Goal: Information Seeking & Learning: Find specific fact

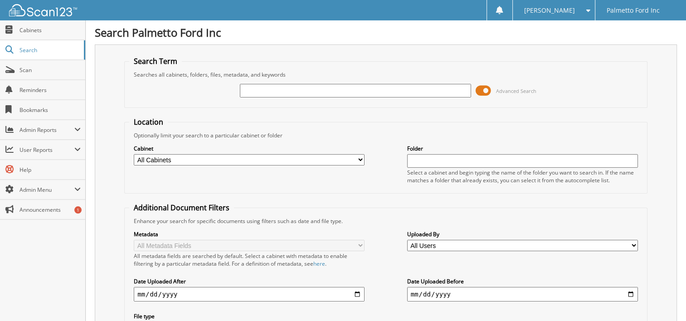
click at [250, 90] on input "text" at bounding box center [355, 91] width 231 height 14
type input "c18899"
click at [488, 87] on span at bounding box center [482, 91] width 15 height 14
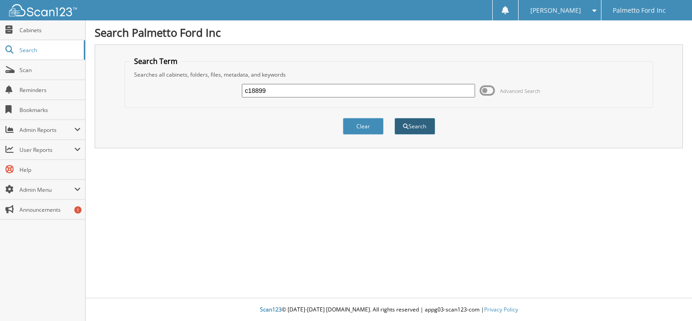
click at [408, 124] on span "submit" at bounding box center [405, 126] width 5 height 5
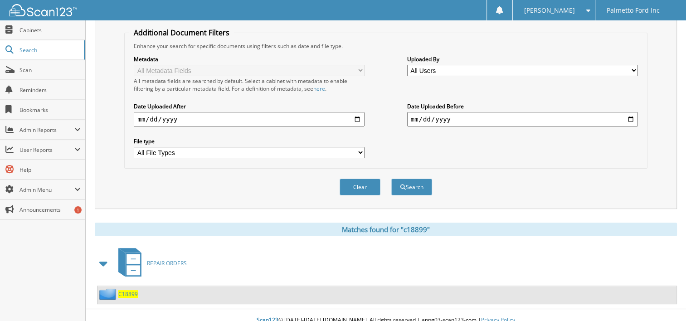
scroll to position [176, 0]
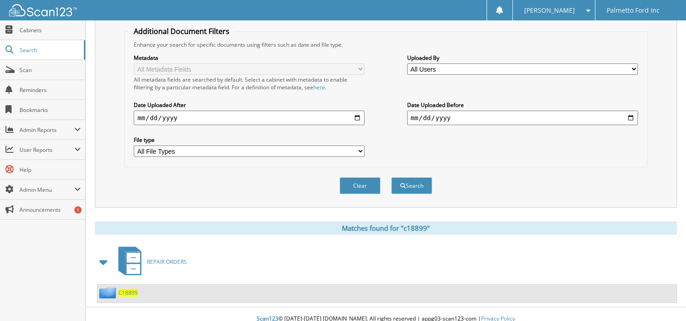
click at [130, 289] on span "C18899" at bounding box center [127, 293] width 19 height 8
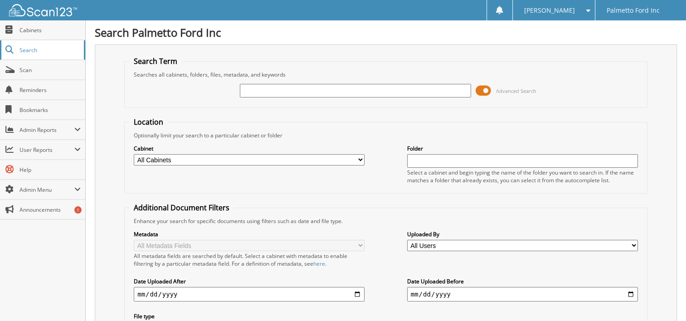
click at [40, 48] on span "Search" at bounding box center [49, 50] width 60 height 8
click at [356, 157] on select "All Cabinets 2017 FORD DEALS 2018 FORD DEALS 2021 Accounts Payable 2021 BODY SH…" at bounding box center [249, 159] width 231 height 11
select select "17791"
click at [134, 154] on select "All Cabinets 2017 FORD DEALS 2018 FORD DEALS 2021 Accounts Payable 2021 BODY SH…" at bounding box center [249, 159] width 231 height 11
click at [178, 85] on div "Advanced Search" at bounding box center [385, 90] width 513 height 24
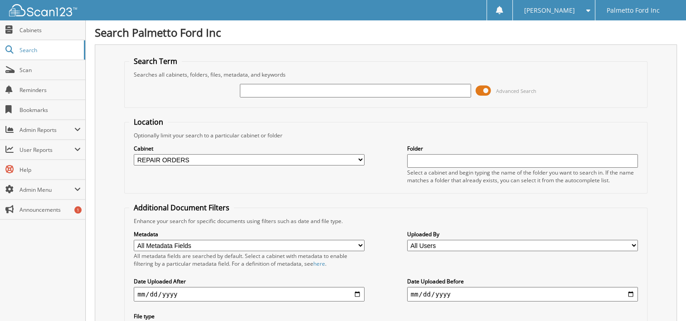
click at [487, 88] on span at bounding box center [482, 91] width 15 height 14
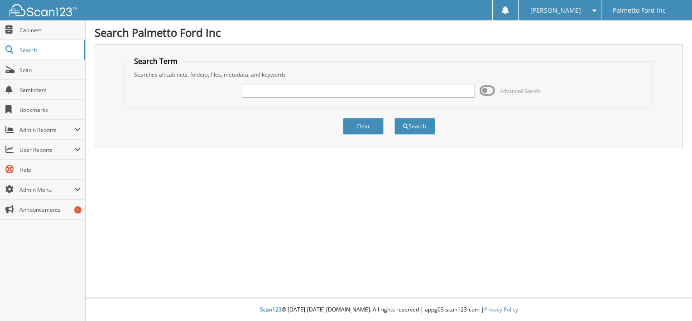
click at [265, 89] on input "text" at bounding box center [358, 91] width 233 height 14
type input "halter"
click at [415, 122] on button "Search" at bounding box center [415, 126] width 41 height 17
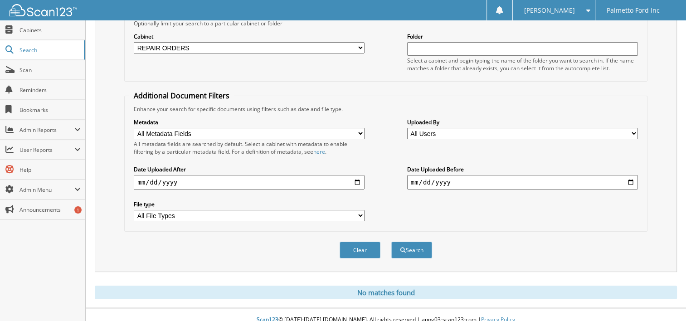
scroll to position [114, 0]
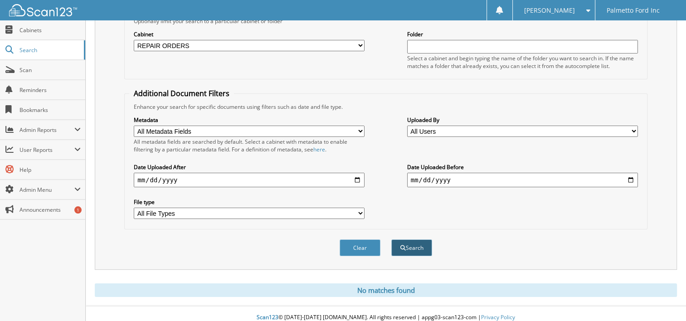
click at [420, 239] on button "Search" at bounding box center [411, 247] width 41 height 17
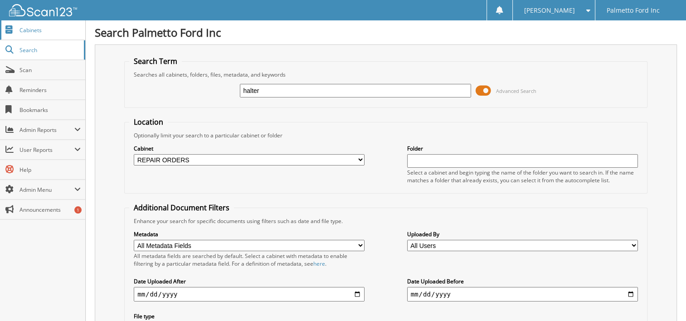
click at [31, 31] on span "Cabinets" at bounding box center [49, 30] width 61 height 8
click at [257, 90] on input "text" at bounding box center [355, 91] width 231 height 14
type input "halter"
click at [483, 87] on span at bounding box center [482, 91] width 15 height 14
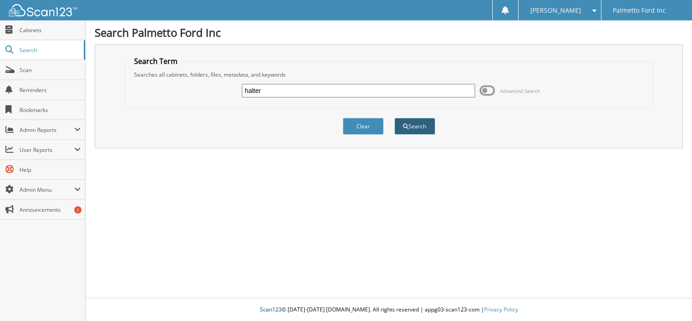
click at [412, 121] on button "Search" at bounding box center [415, 126] width 41 height 17
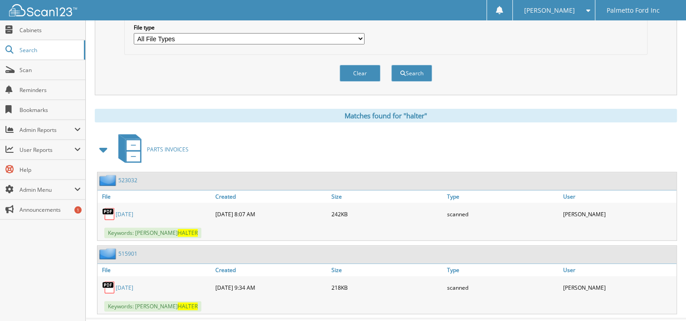
scroll to position [298, 0]
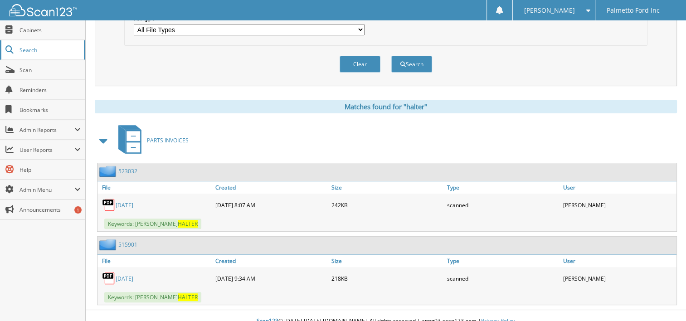
click at [37, 44] on link "Search" at bounding box center [42, 49] width 85 height 19
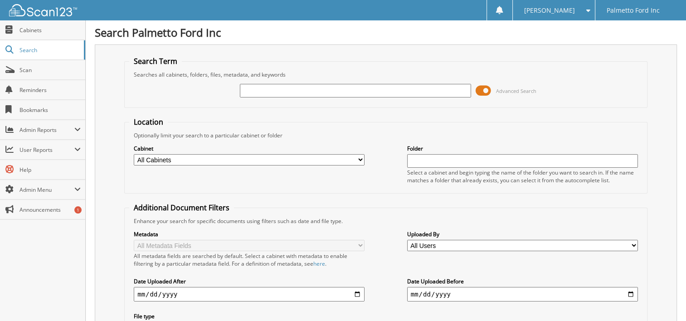
click at [248, 92] on input "text" at bounding box center [355, 91] width 231 height 14
type input "18912"
click at [482, 85] on span at bounding box center [482, 91] width 15 height 14
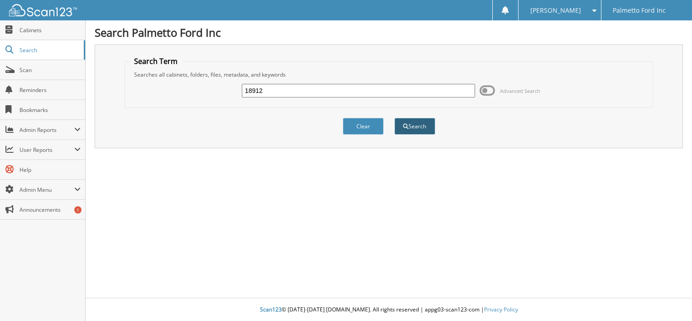
click at [424, 130] on button "Search" at bounding box center [415, 126] width 41 height 17
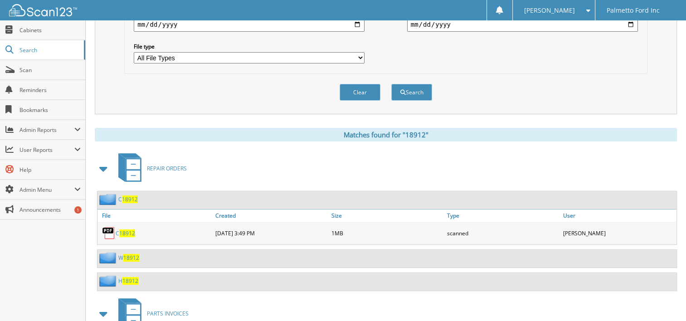
scroll to position [272, 0]
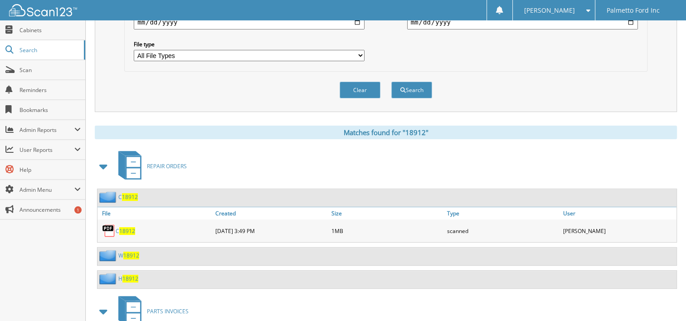
click at [121, 227] on span "18912" at bounding box center [127, 231] width 16 height 8
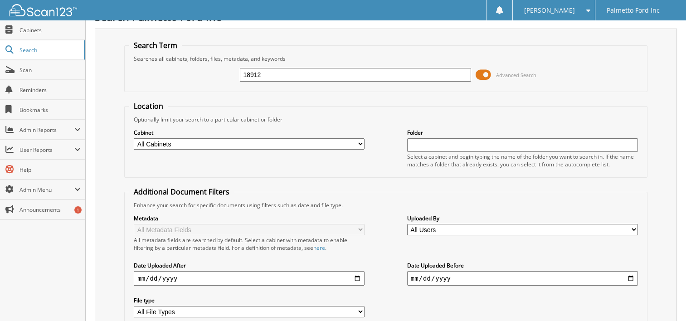
scroll to position [0, 0]
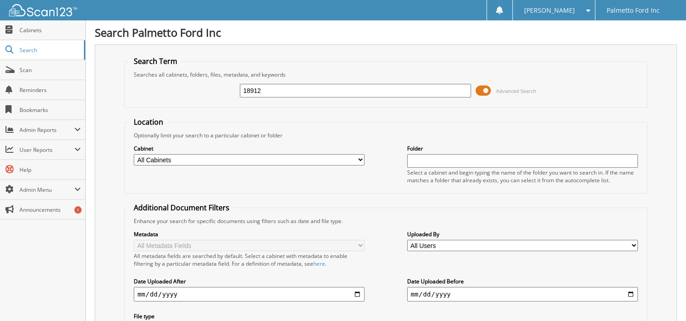
drag, startPoint x: 266, startPoint y: 87, endPoint x: 179, endPoint y: 88, distance: 87.5
click at [203, 92] on div "18912 Advanced Search" at bounding box center [385, 90] width 513 height 24
type input "17776"
click at [484, 91] on span at bounding box center [482, 91] width 15 height 14
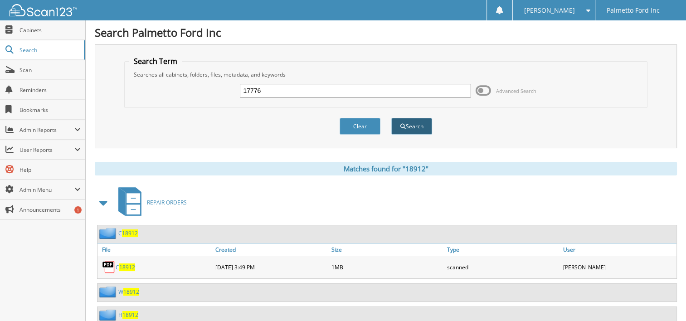
click at [416, 124] on button "Search" at bounding box center [411, 126] width 41 height 17
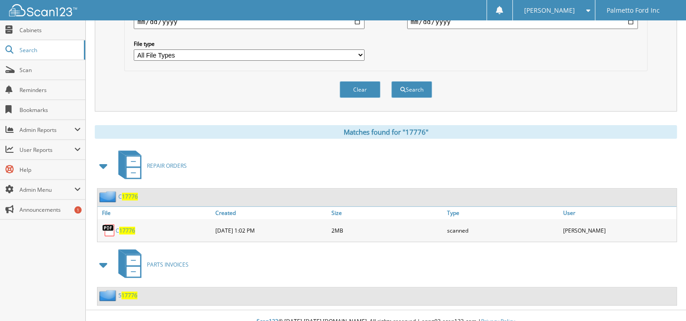
scroll to position [274, 0]
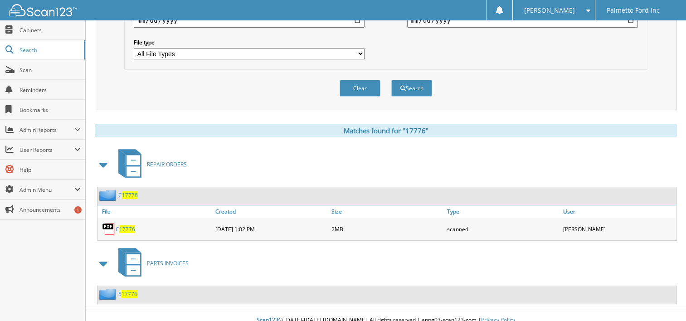
click at [120, 225] on span "17776" at bounding box center [127, 229] width 16 height 8
